Goal: Task Accomplishment & Management: Manage account settings

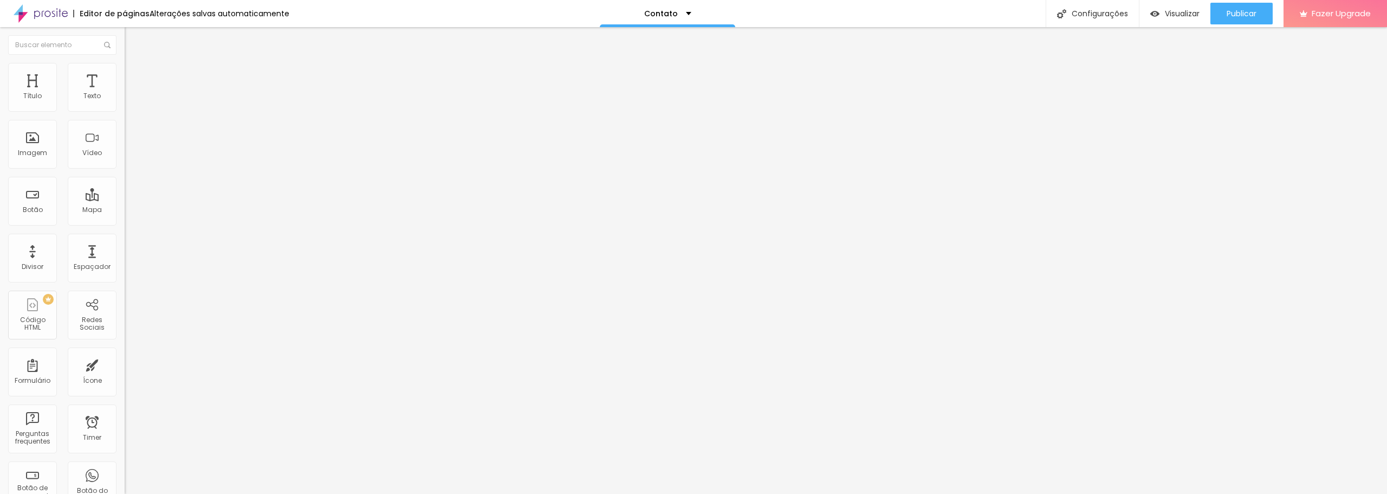
drag, startPoint x: 68, startPoint y: 127, endPoint x: 0, endPoint y: 121, distance: 68.0
click at [125, 121] on div "Endereço Alboom Brasil Alinhamento 15 Zoom" at bounding box center [187, 193] width 125 height 217
type input "Accord Transportes"
click at [1259, 11] on button "Publicar" at bounding box center [1241, 14] width 62 height 22
click at [1222, 6] on button "Publicar" at bounding box center [1241, 14] width 62 height 22
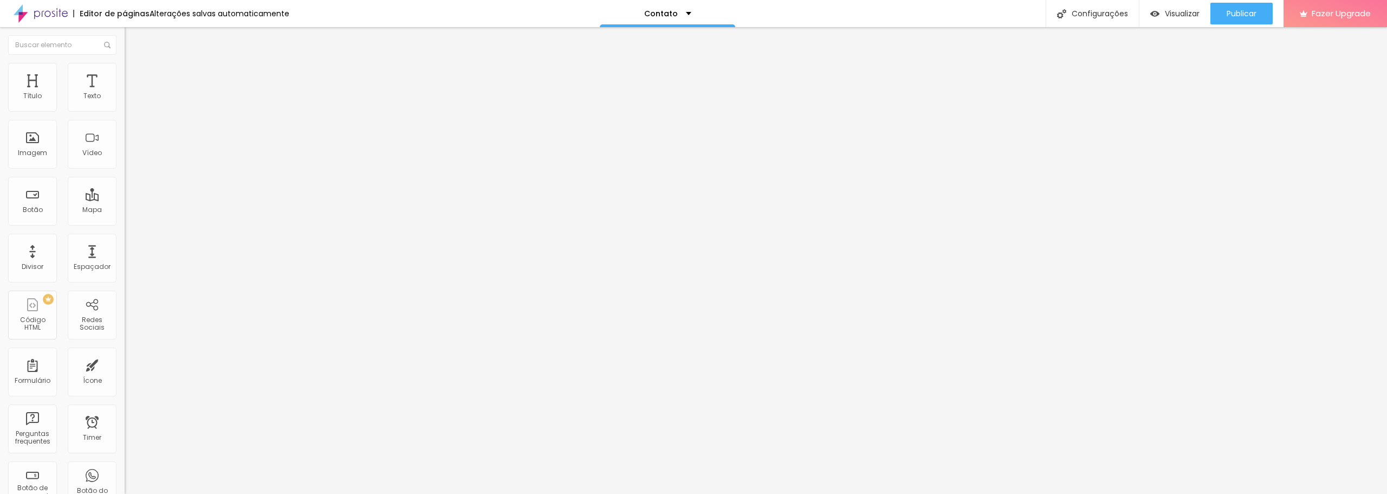
click at [133, 39] on img "button" at bounding box center [137, 39] width 9 height 9
click at [679, 14] on div "Contato" at bounding box center [667, 14] width 47 height 8
click at [614, 47] on link "Sobre" at bounding box center [602, 41] width 24 height 11
click at [1093, 18] on div "Configurações" at bounding box center [1092, 13] width 93 height 27
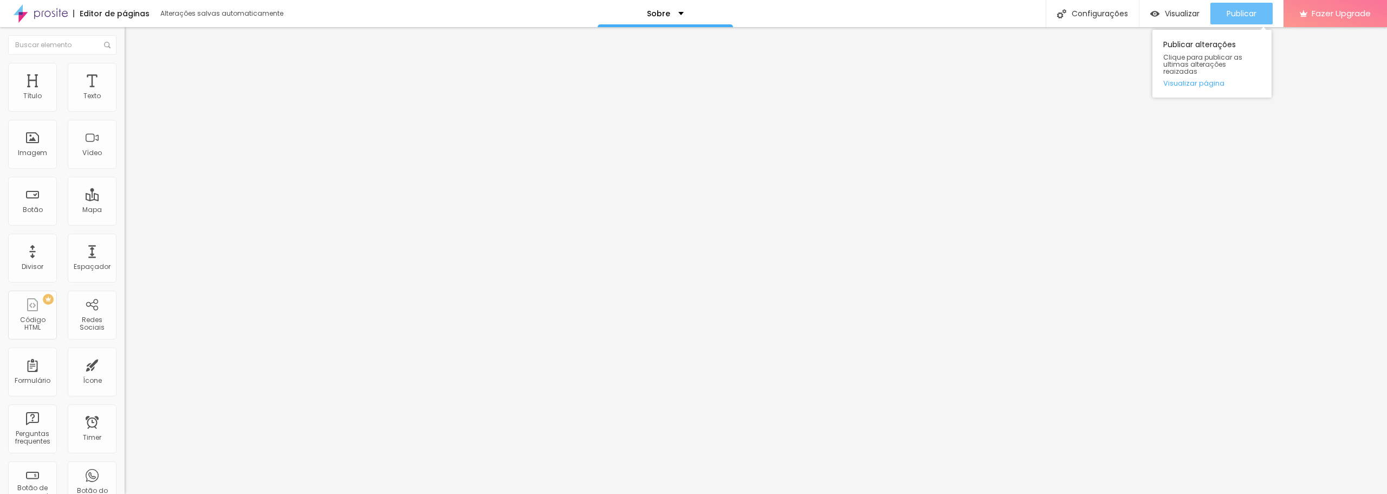
click at [1227, 15] on span "Publicar" at bounding box center [1242, 13] width 30 height 9
